Goal: Navigation & Orientation: Go to known website

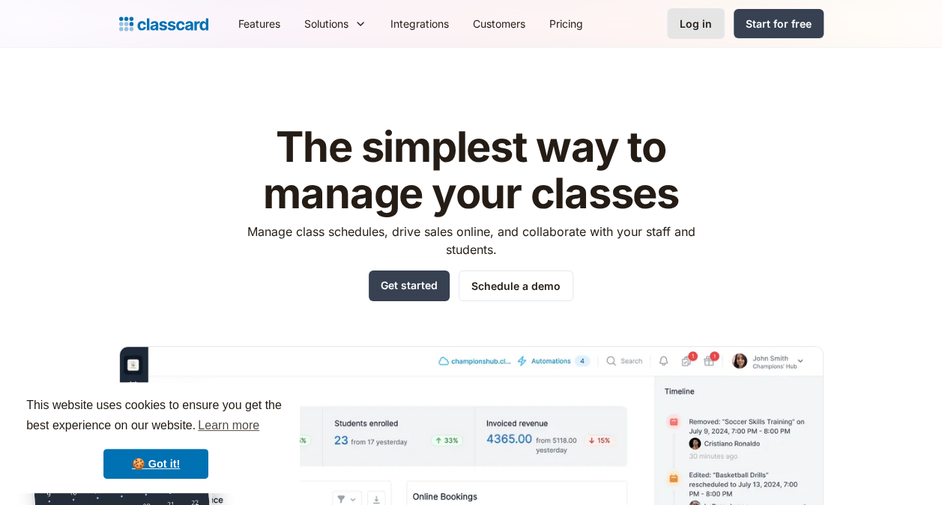
click at [689, 14] on link "Log in" at bounding box center [696, 23] width 58 height 31
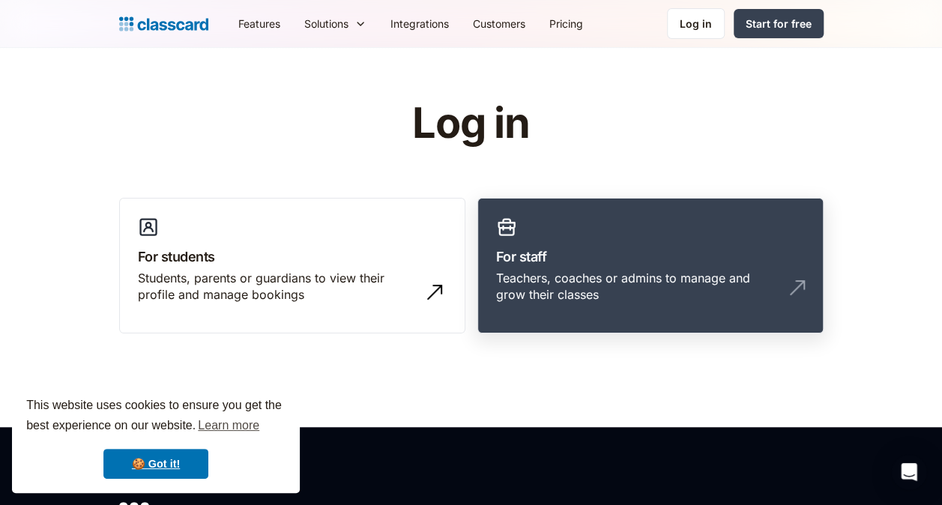
click at [593, 231] on link "For staff Teachers, coaches or admins to manage and grow their classes" at bounding box center [650, 266] width 346 height 136
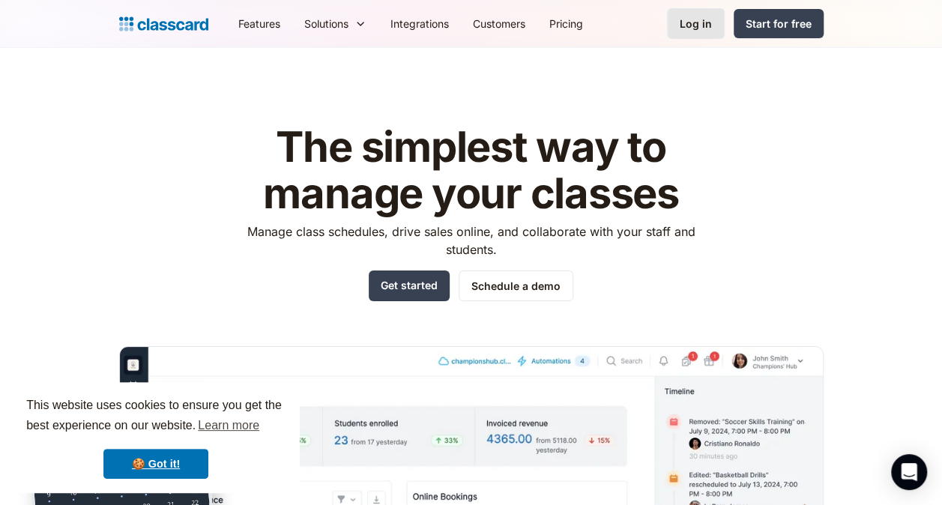
click at [697, 20] on div "Log in" at bounding box center [696, 24] width 32 height 16
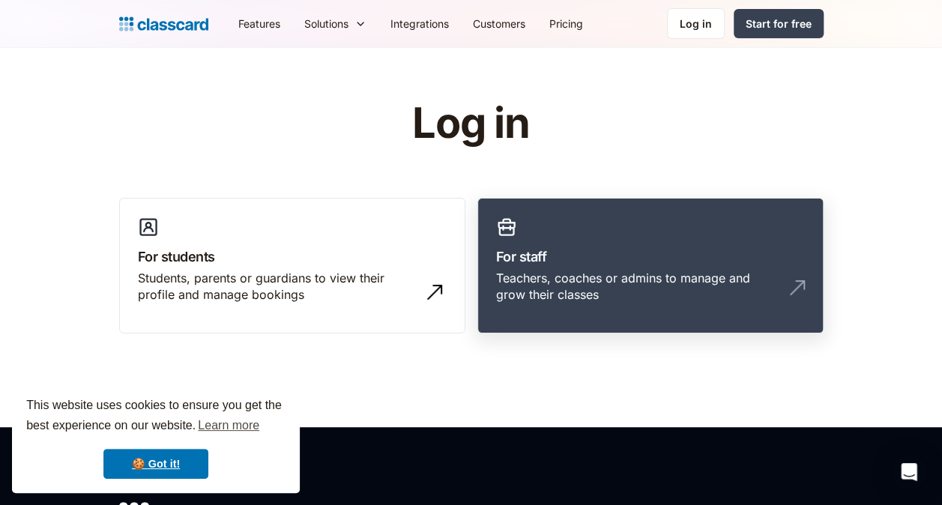
click at [551, 244] on link "For staff Teachers, coaches or admins to manage and grow their classes" at bounding box center [650, 266] width 346 height 136
